Goal: Task Accomplishment & Management: Use online tool/utility

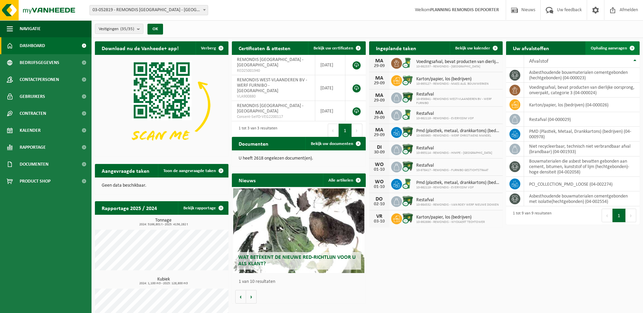
click at [604, 46] on span "Ophaling aanvragen" at bounding box center [609, 48] width 36 height 4
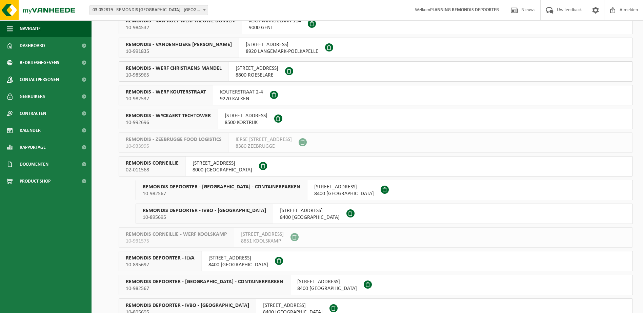
scroll to position [441, 0]
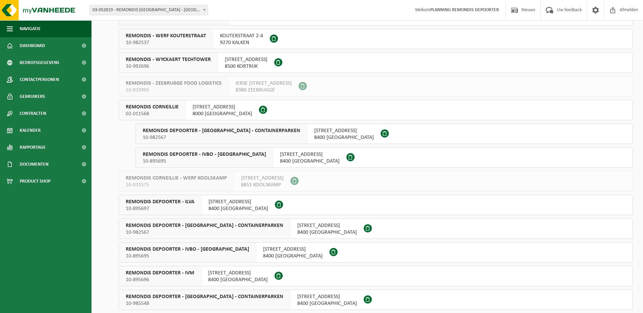
click at [189, 272] on span "REMONDIS DEPOORTER - IVM" at bounding box center [160, 273] width 69 height 7
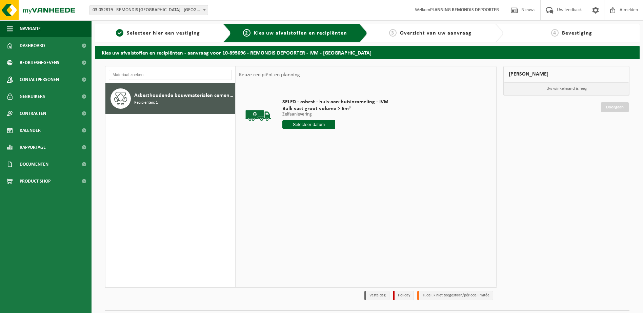
click at [329, 128] on input "text" at bounding box center [309, 124] width 53 height 8
click at [290, 204] on div "29" at bounding box center [289, 206] width 12 height 11
type input "Van 2025-09-29"
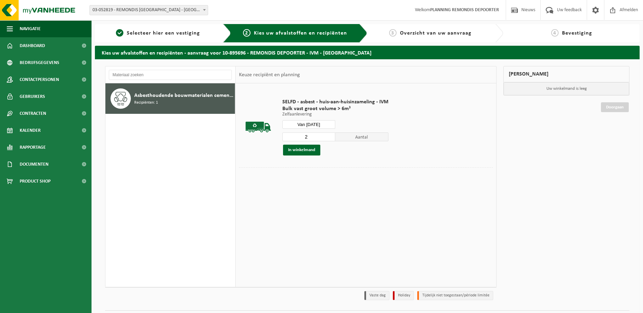
type input "2"
click at [329, 136] on input "2" at bounding box center [309, 137] width 53 height 9
click at [306, 150] on button "In winkelmand" at bounding box center [301, 150] width 37 height 11
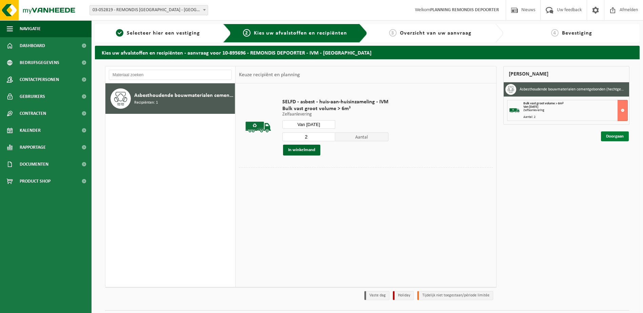
click at [615, 139] on link "Doorgaan" at bounding box center [615, 137] width 28 height 10
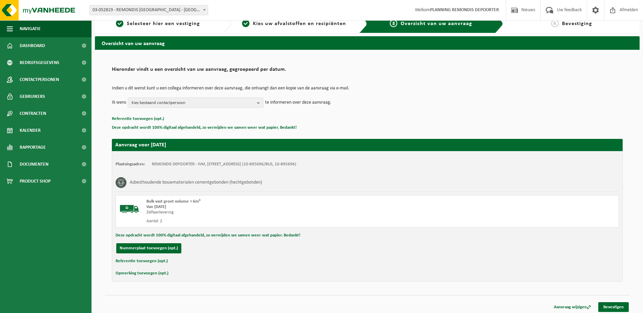
scroll to position [12, 0]
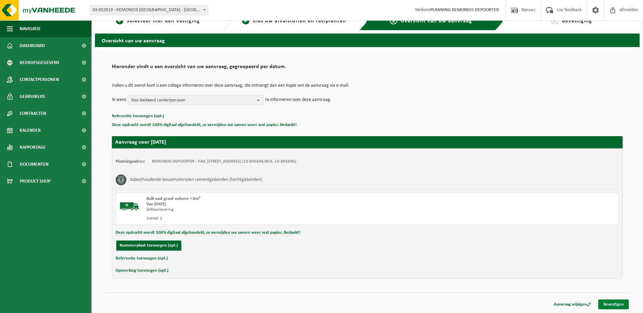
click at [613, 303] on link "Bevestigen" at bounding box center [614, 305] width 31 height 10
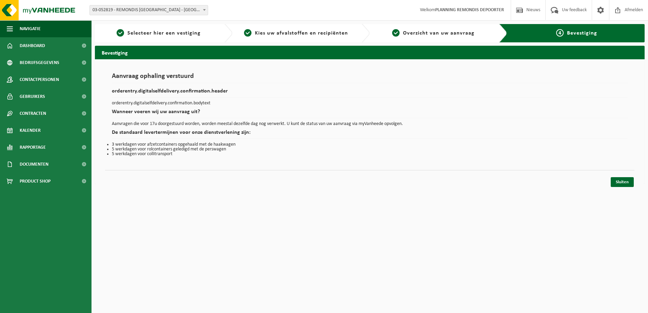
drag, startPoint x: 623, startPoint y: 184, endPoint x: 586, endPoint y: 195, distance: 38.7
click at [623, 184] on link "Sluiten" at bounding box center [622, 182] width 23 height 10
